Goal: Find specific page/section: Find specific page/section

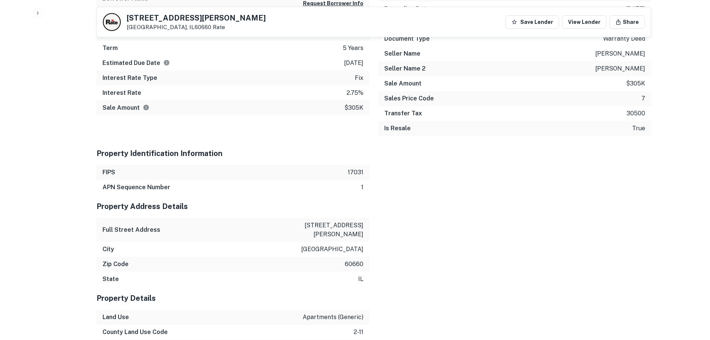
drag, startPoint x: 38, startPoint y: 136, endPoint x: 25, endPoint y: 124, distance: 18.0
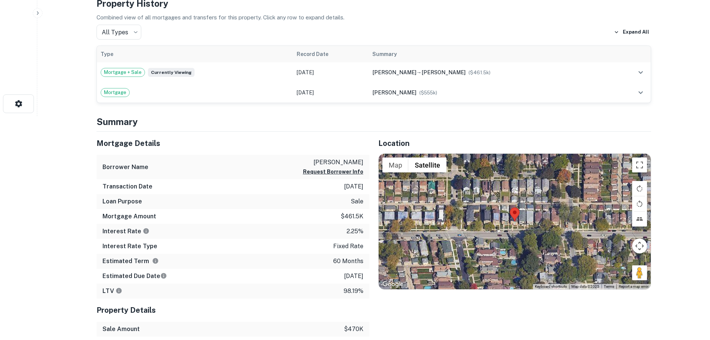
scroll to position [261, 0]
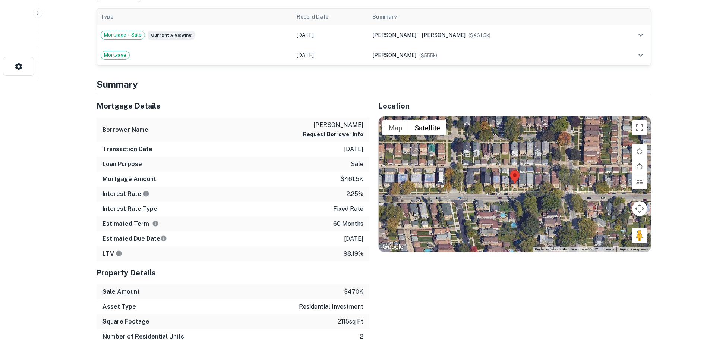
click at [511, 153] on div at bounding box center [515, 183] width 272 height 135
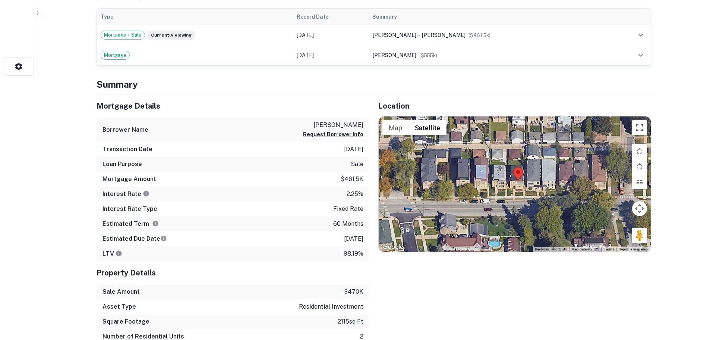
click at [511, 153] on div at bounding box center [515, 183] width 272 height 135
click at [511, 148] on div at bounding box center [515, 183] width 272 height 135
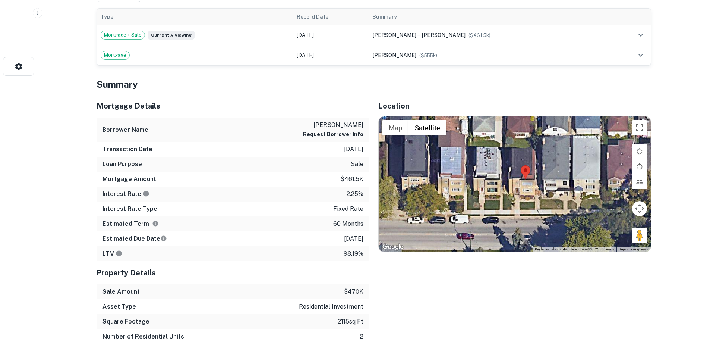
click at [520, 154] on div at bounding box center [515, 183] width 272 height 135
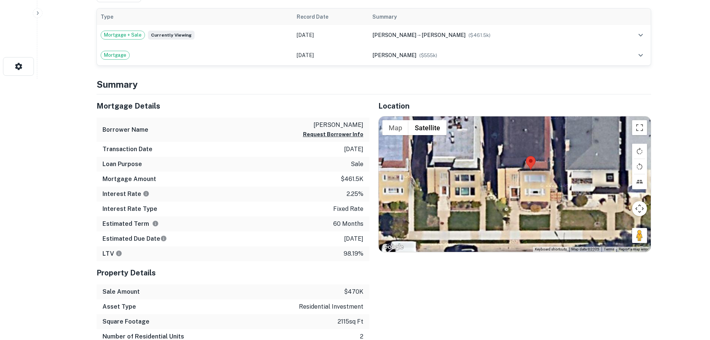
click at [526, 158] on div at bounding box center [515, 183] width 272 height 135
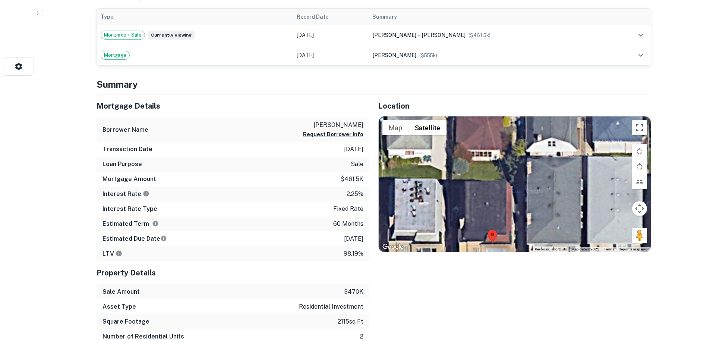
drag, startPoint x: 554, startPoint y: 174, endPoint x: 516, endPoint y: 249, distance: 84.4
click at [516, 249] on div "Location ← Move left → Move right ↑ Move up ↓ Move down + Zoom in - Zoom out Ho…" at bounding box center [510, 233] width 282 height 279
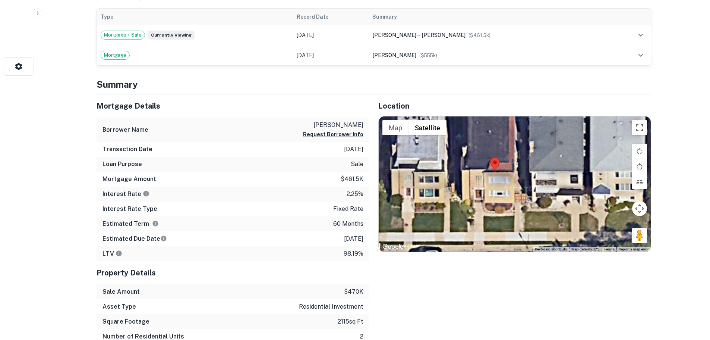
drag, startPoint x: 518, startPoint y: 172, endPoint x: 518, endPoint y: 116, distance: 55.9
click at [518, 116] on div at bounding box center [515, 183] width 272 height 135
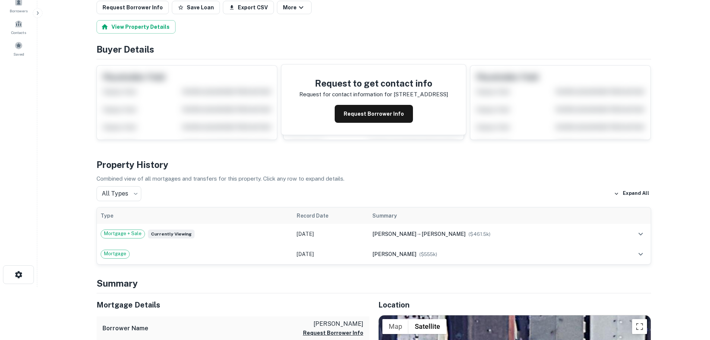
scroll to position [0, 0]
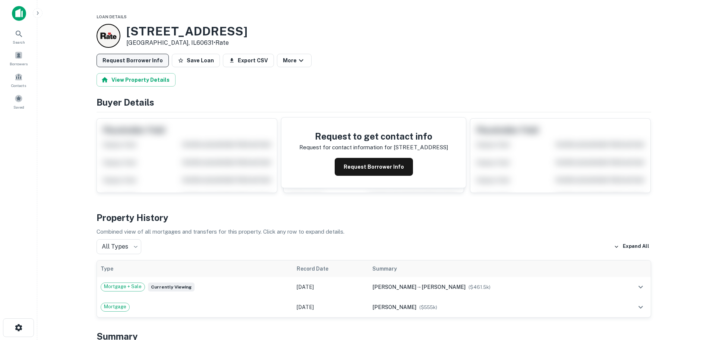
click at [140, 58] on button "Request Borrower Info" at bounding box center [133, 60] width 72 height 13
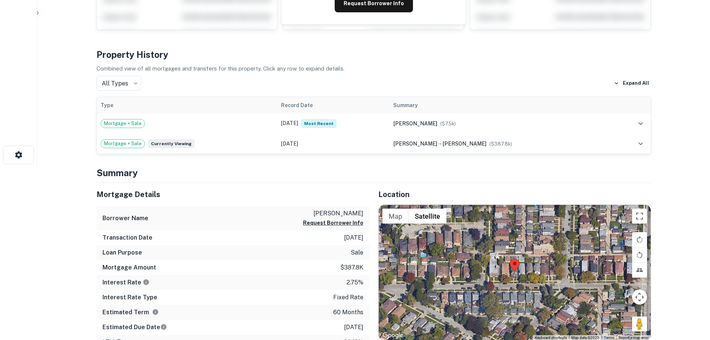
scroll to position [112, 0]
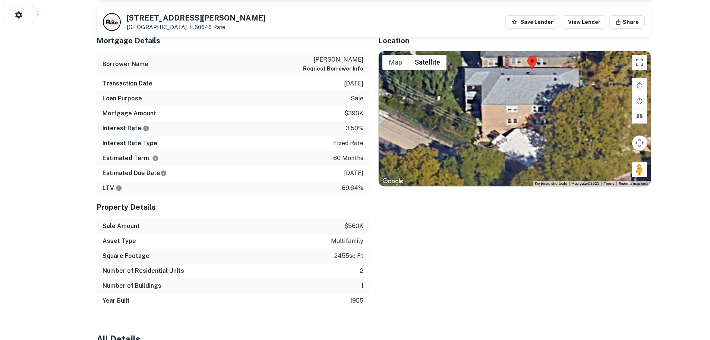
scroll to position [224, 0]
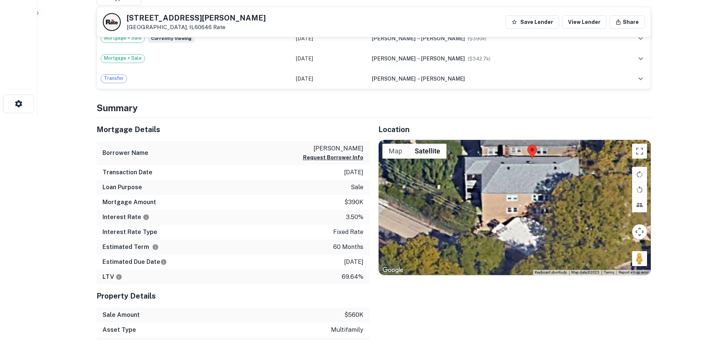
click at [523, 172] on div at bounding box center [515, 207] width 272 height 135
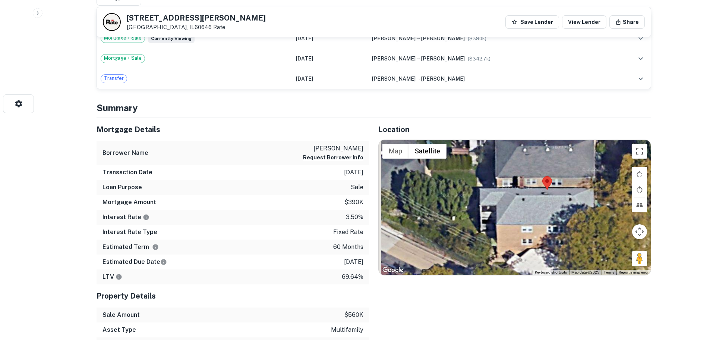
drag, startPoint x: 526, startPoint y: 186, endPoint x: 548, endPoint y: 217, distance: 37.8
click at [548, 217] on div at bounding box center [515, 207] width 272 height 135
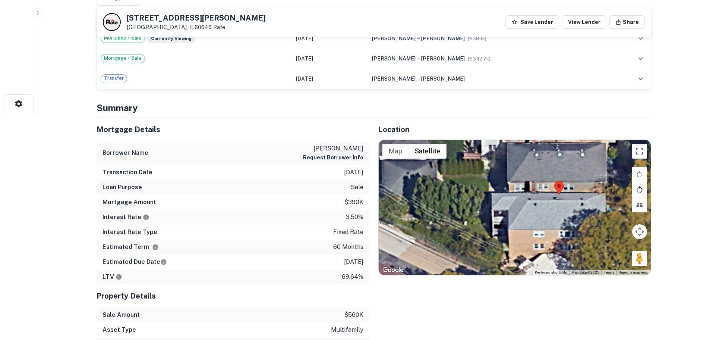
click at [641, 189] on button "Rotate map counterclockwise" at bounding box center [639, 189] width 15 height 15
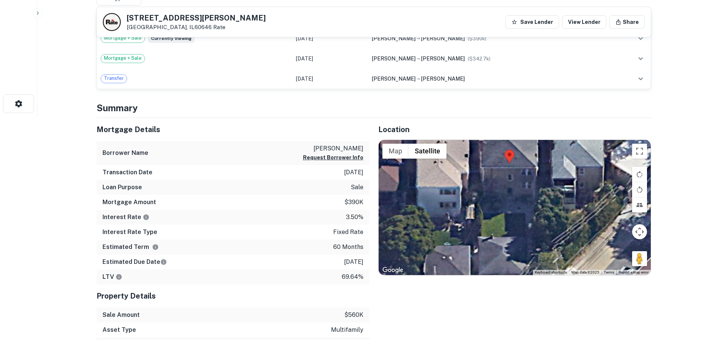
drag, startPoint x: 485, startPoint y: 242, endPoint x: 467, endPoint y: 173, distance: 71.1
click at [477, 185] on div at bounding box center [515, 207] width 272 height 135
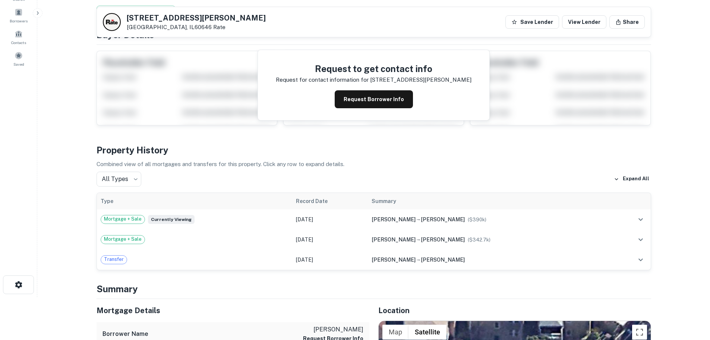
scroll to position [0, 0]
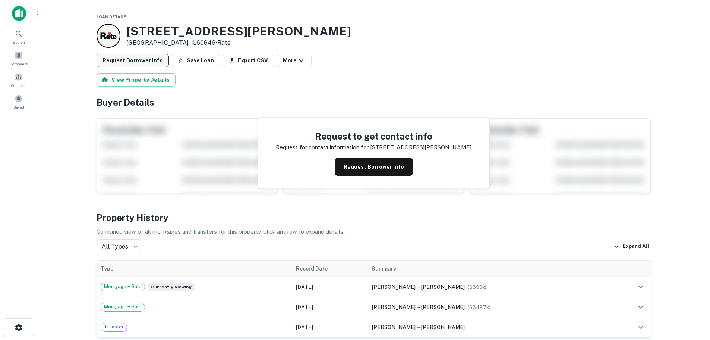
click at [131, 66] on button "Request Borrower Info" at bounding box center [133, 60] width 72 height 13
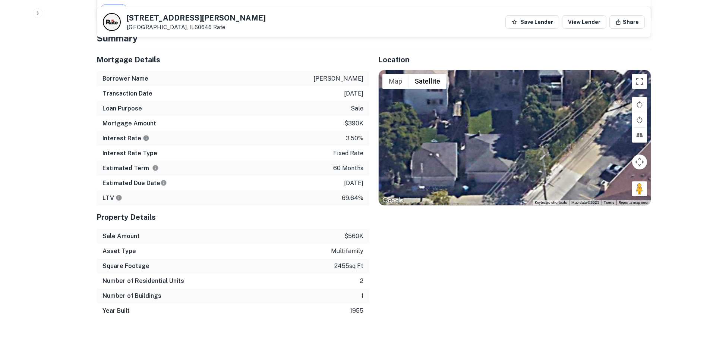
scroll to position [373, 0]
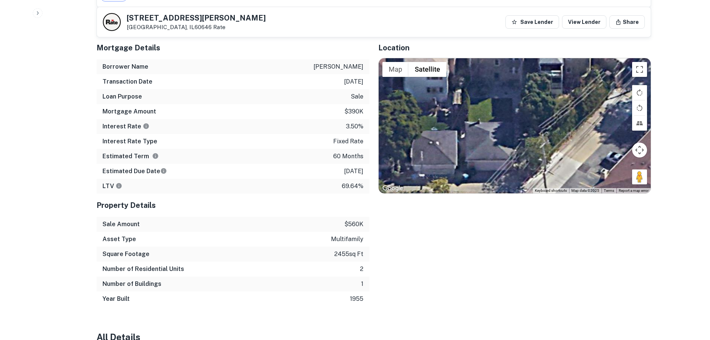
click at [493, 297] on div "Location ← Move left → Move right ↑ Move up ↓ Move down + Zoom in - Zoom out Ho…" at bounding box center [510, 171] width 282 height 270
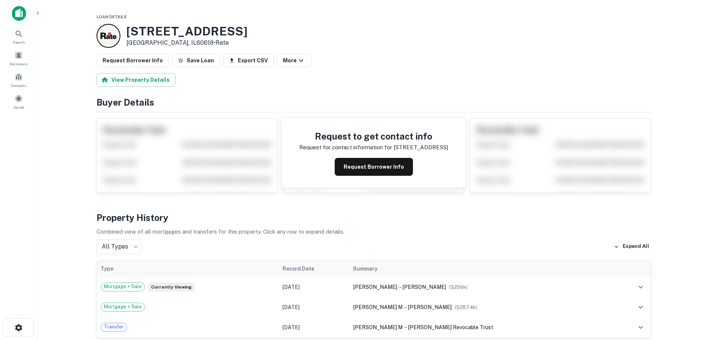
scroll to position [298, 0]
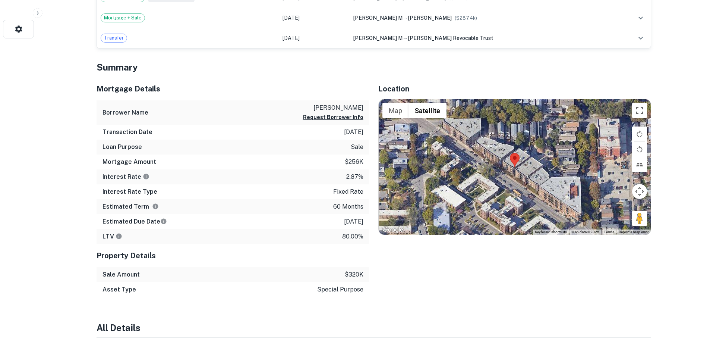
click at [509, 138] on div at bounding box center [515, 166] width 272 height 135
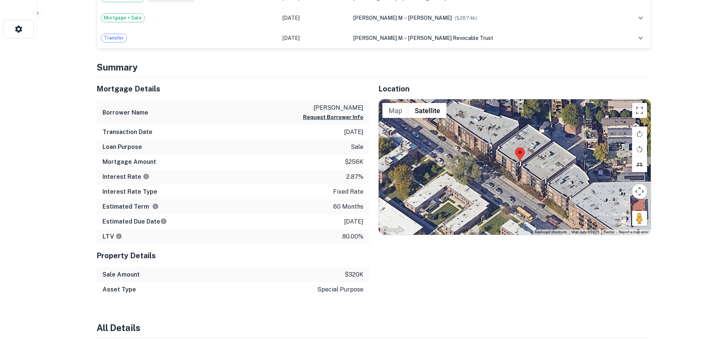
click at [519, 133] on div at bounding box center [515, 166] width 272 height 135
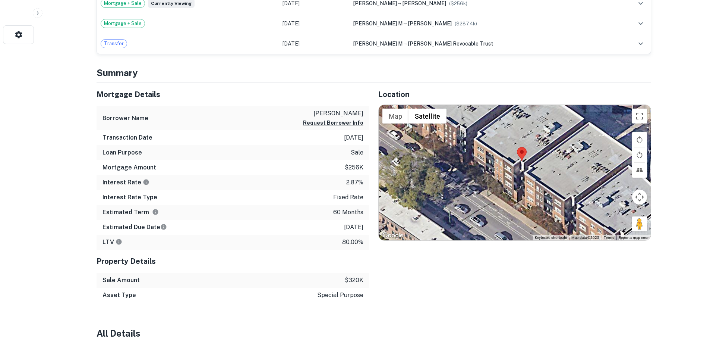
scroll to position [293, 0]
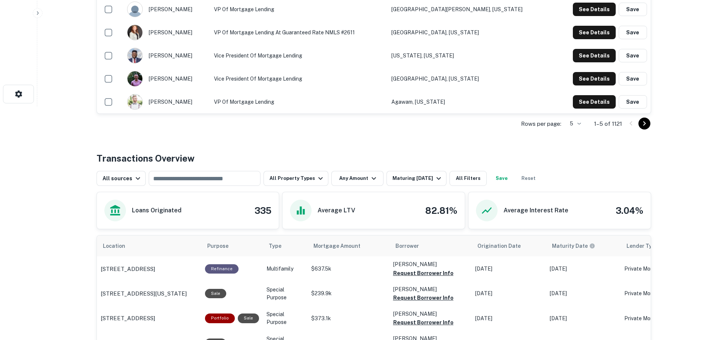
scroll to position [149, 0]
